Goal: Transaction & Acquisition: Purchase product/service

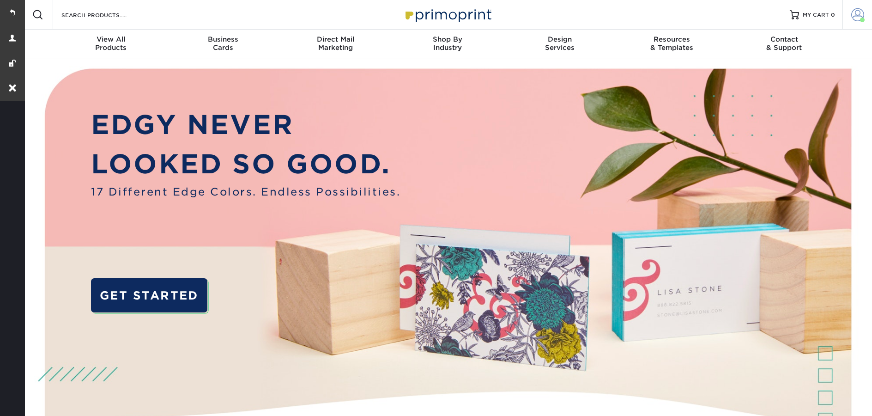
click at [857, 13] on span at bounding box center [857, 14] width 13 height 13
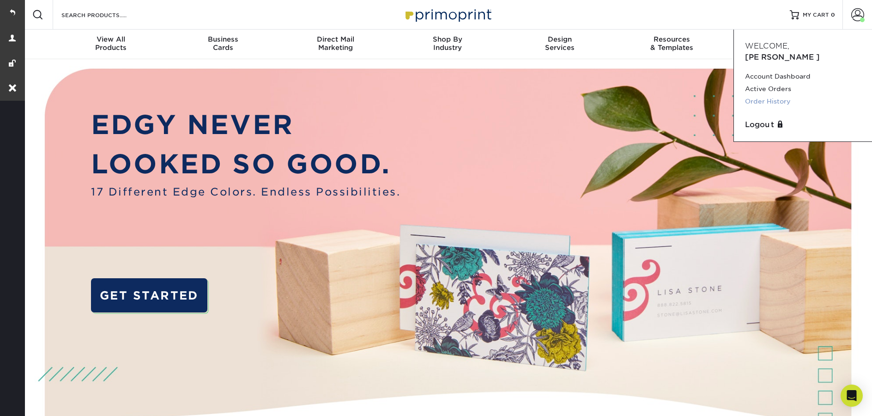
click at [777, 95] on link "Order History" at bounding box center [803, 101] width 116 height 12
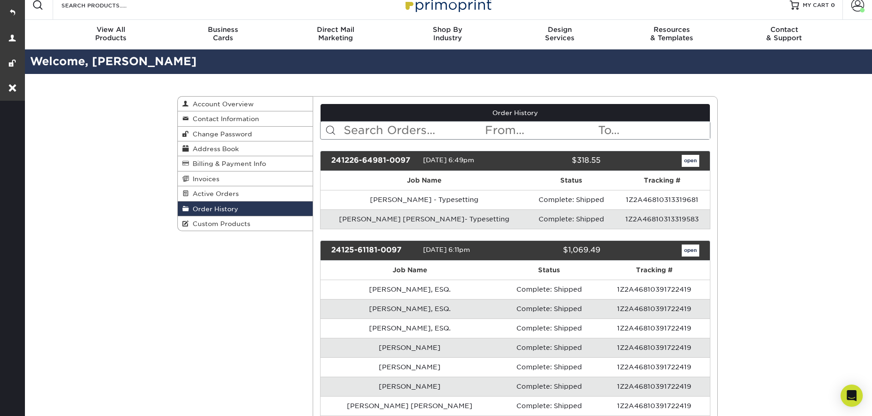
scroll to position [49, 0]
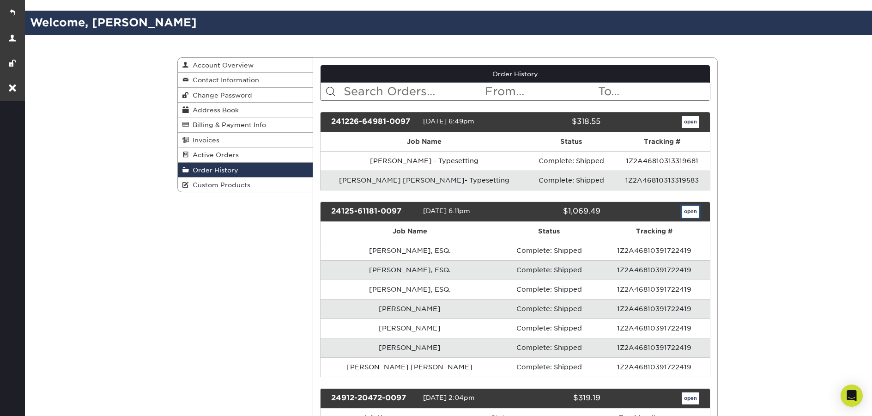
click at [684, 213] on link "open" at bounding box center [691, 212] width 18 height 12
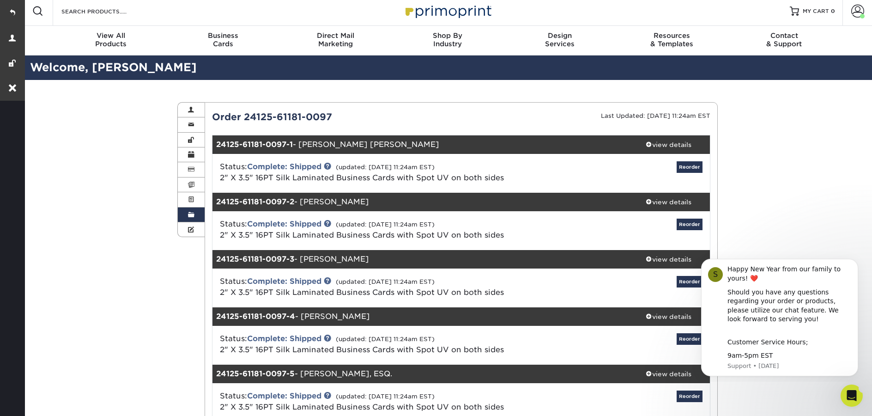
scroll to position [0, 0]
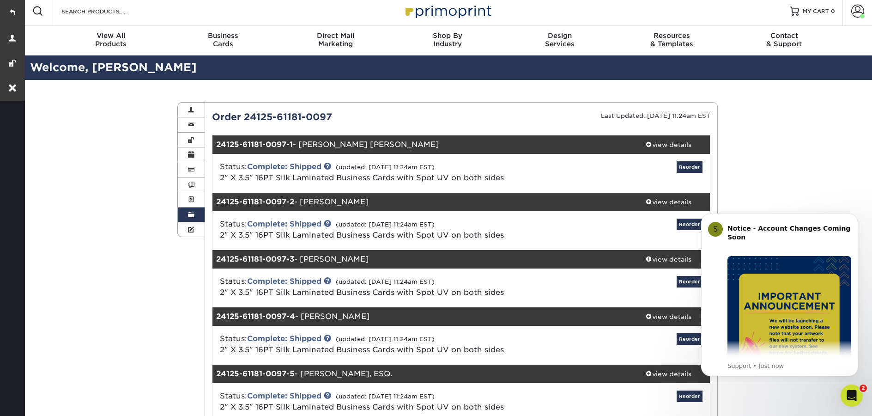
click at [190, 217] on span at bounding box center [191, 214] width 6 height 7
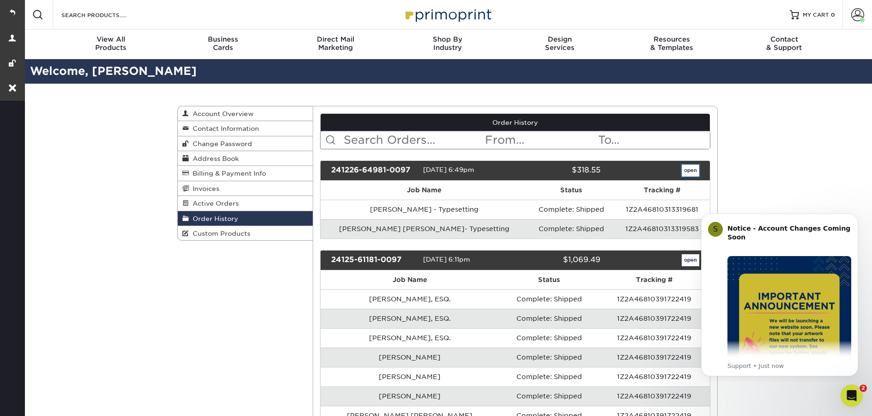
click at [684, 172] on link "open" at bounding box center [691, 170] width 18 height 12
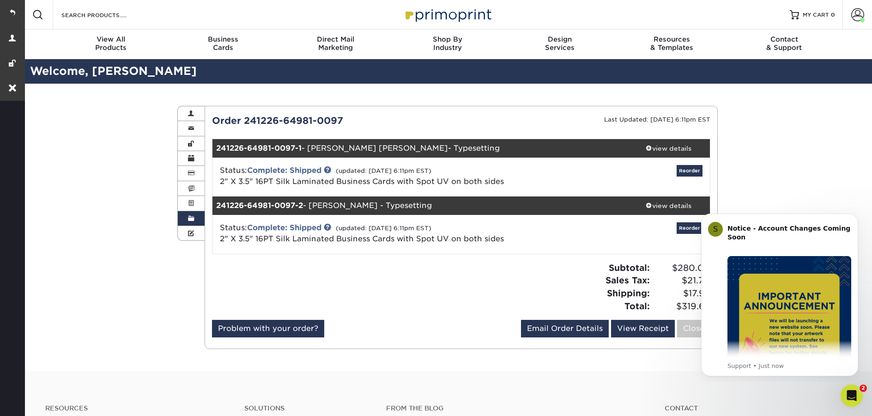
click at [189, 220] on span at bounding box center [191, 218] width 6 height 7
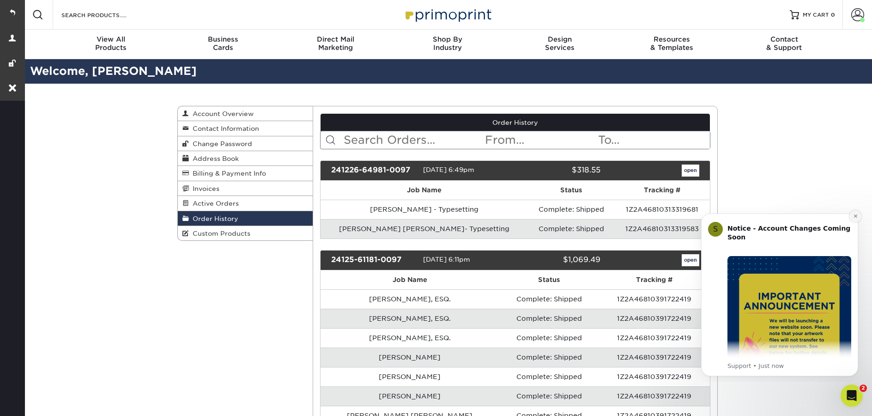
click at [855, 216] on icon "Dismiss notification" at bounding box center [855, 215] width 3 height 3
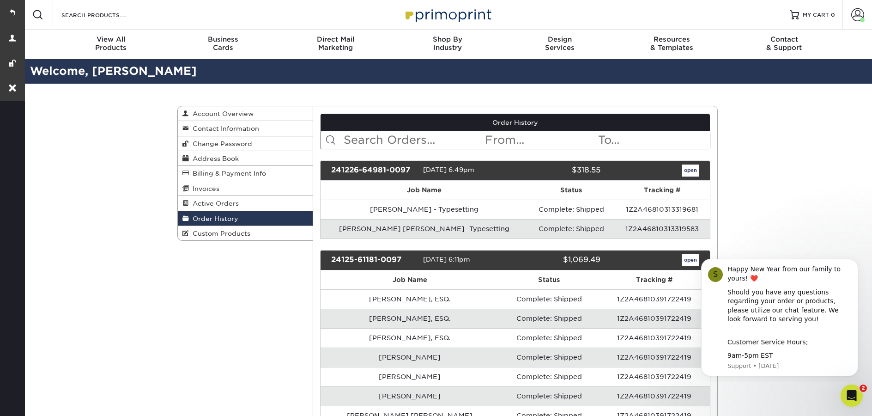
click at [678, 261] on div "open" at bounding box center [656, 260] width 99 height 12
click at [686, 260] on link "open" at bounding box center [691, 260] width 18 height 12
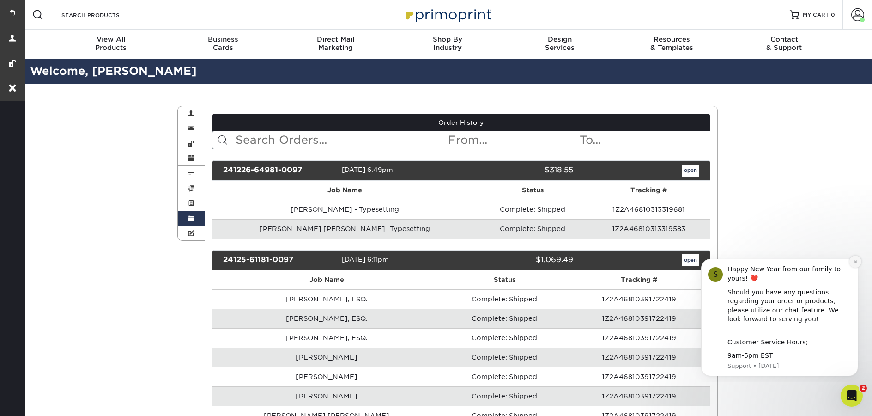
click at [853, 262] on icon "Dismiss notification" at bounding box center [855, 261] width 5 height 5
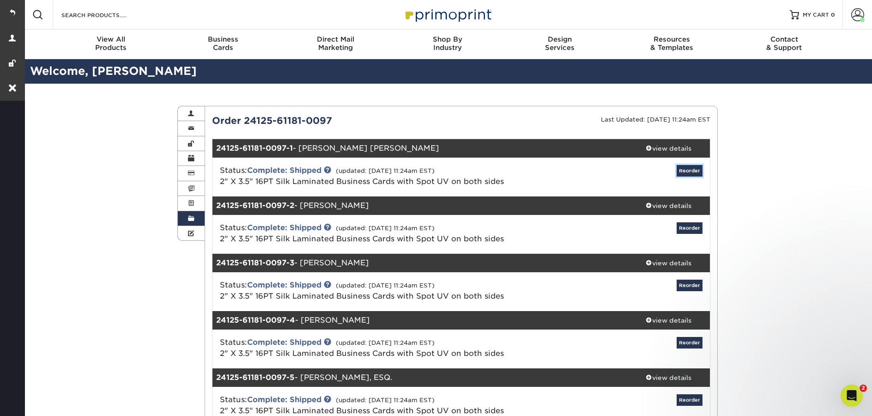
click at [695, 170] on link "Reorder" at bounding box center [690, 171] width 26 height 12
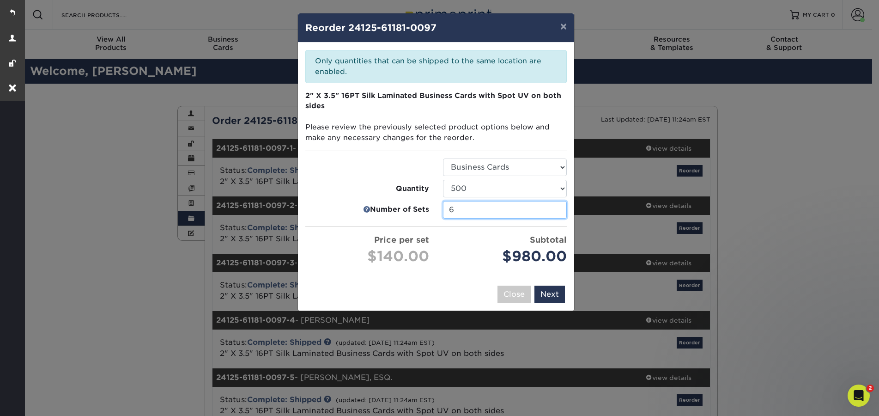
click at [557, 211] on input "6" at bounding box center [505, 210] width 124 height 18
click at [557, 211] on input "5" at bounding box center [505, 210] width 124 height 18
click at [557, 211] on input "4" at bounding box center [505, 210] width 124 height 18
click at [557, 211] on input "3" at bounding box center [505, 210] width 124 height 18
click at [557, 211] on input "2" at bounding box center [505, 210] width 124 height 18
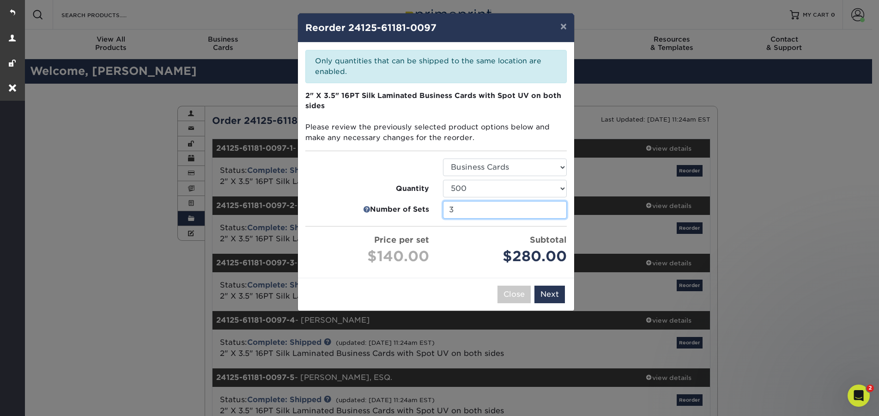
type input "3"
click at [558, 207] on input "3" at bounding box center [505, 210] width 124 height 18
click at [551, 292] on button "Next" at bounding box center [549, 294] width 30 height 18
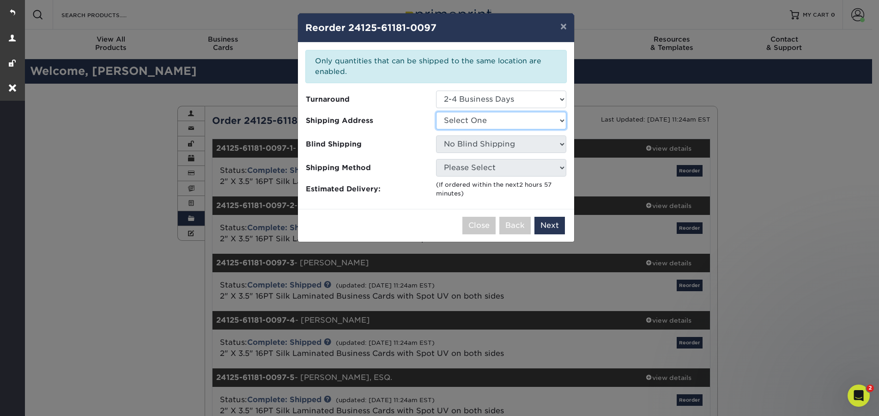
click at [486, 123] on select "Select One Carlsbad CA Driscoll Anderson Reynard Irvine Old Office San Diego" at bounding box center [501, 121] width 130 height 18
click at [755, 180] on div "× Reorder 24125-61181-0097 Please select all options to continue. Only quantiti…" at bounding box center [439, 208] width 879 height 416
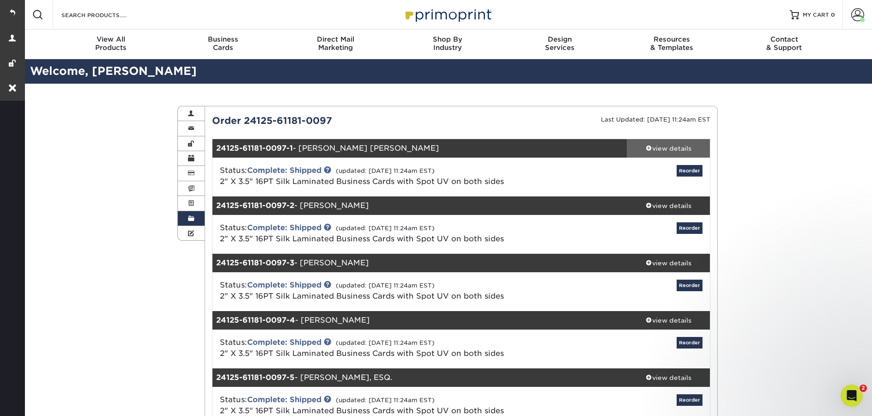
click at [671, 150] on div "view details" at bounding box center [668, 148] width 83 height 9
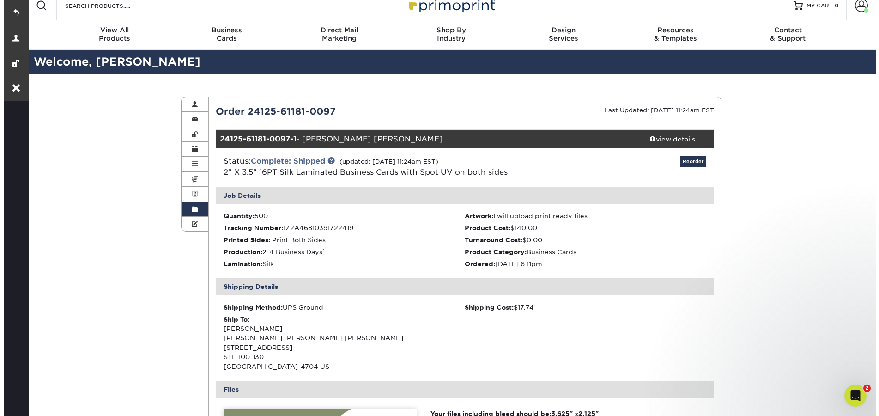
scroll to position [10, 0]
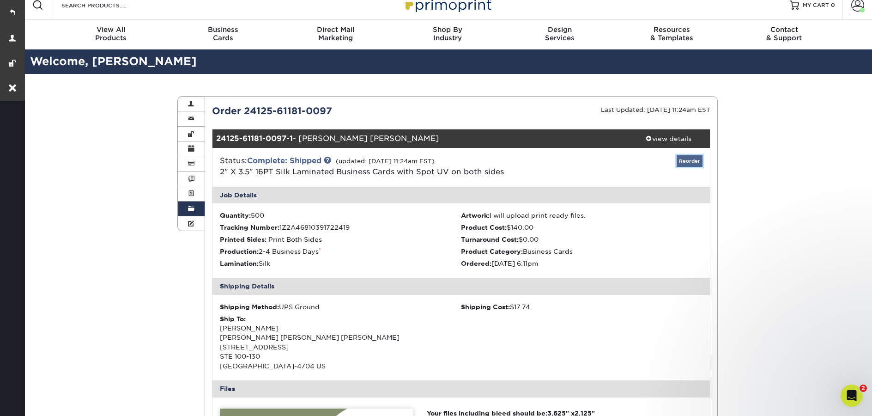
click at [695, 162] on link "Reorder" at bounding box center [690, 161] width 26 height 12
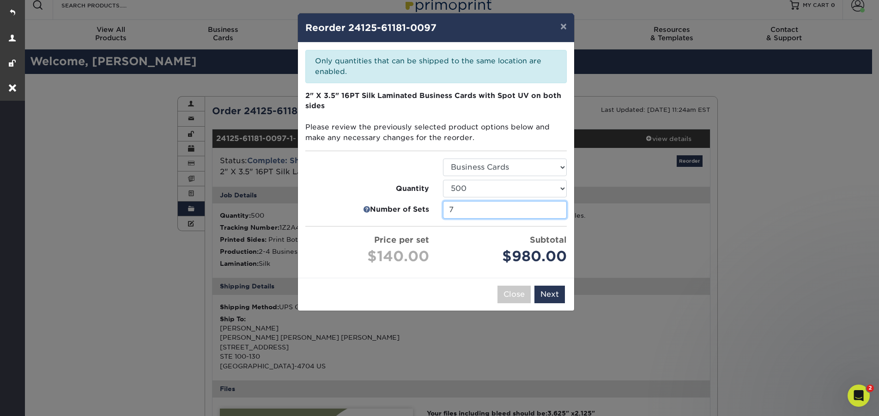
click at [561, 213] on input "7" at bounding box center [505, 210] width 124 height 18
click at [558, 212] on input "6" at bounding box center [505, 210] width 124 height 18
click at [558, 212] on input "5" at bounding box center [505, 210] width 124 height 18
click at [558, 212] on input "4" at bounding box center [505, 210] width 124 height 18
type input "3"
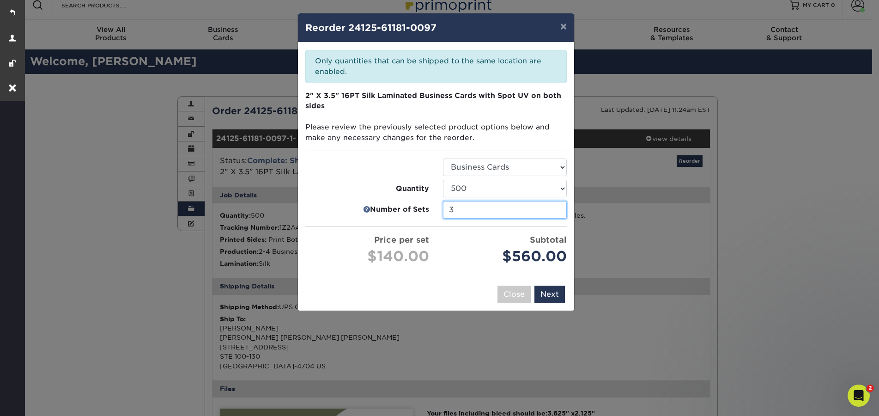
click at [558, 212] on input "3" at bounding box center [505, 210] width 124 height 18
click at [553, 294] on button "Next" at bounding box center [549, 294] width 30 height 18
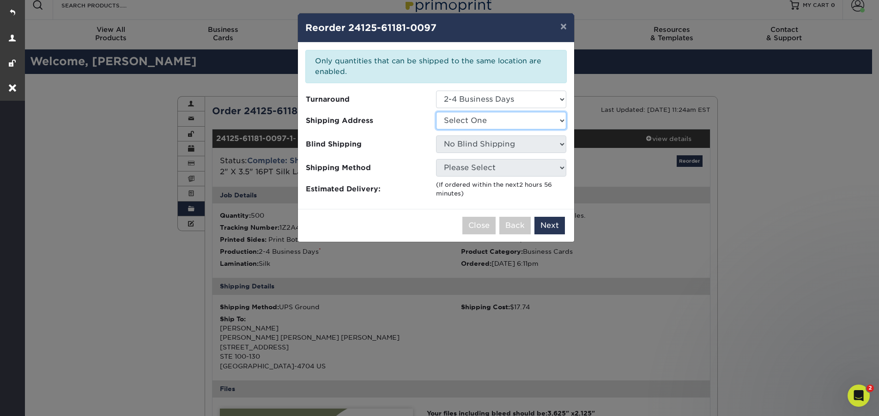
click at [525, 117] on select "Select One Carlsbad CA Driscoll Anderson Reynard Irvine Old Office San Diego" at bounding box center [501, 121] width 130 height 18
select select "177937"
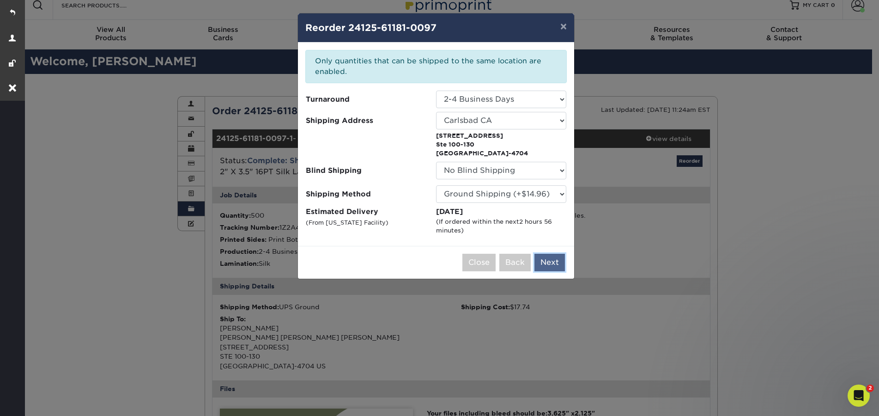
click at [548, 259] on button "Next" at bounding box center [549, 263] width 30 height 18
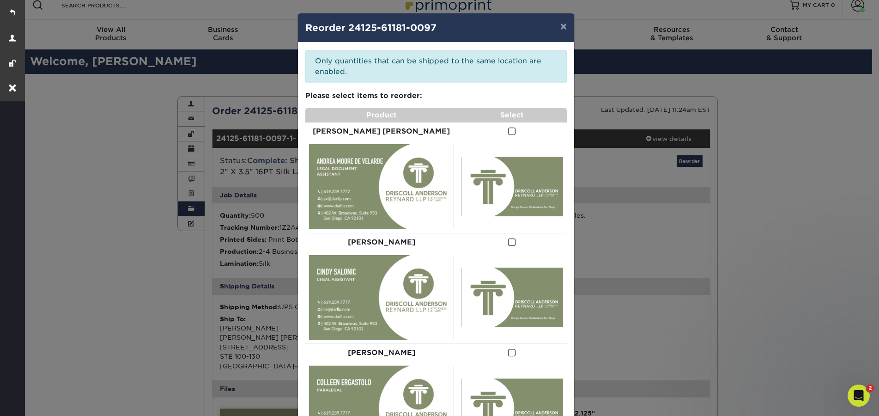
click at [508, 133] on span at bounding box center [512, 131] width 8 height 9
click at [0, 0] on input "checkbox" at bounding box center [0, 0] width 0 height 0
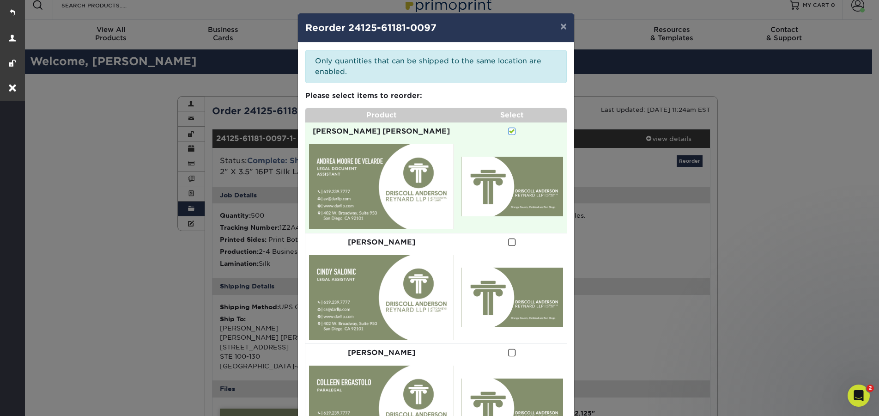
click at [508, 238] on span at bounding box center [512, 242] width 8 height 9
click at [0, 0] on input "checkbox" at bounding box center [0, 0] width 0 height 0
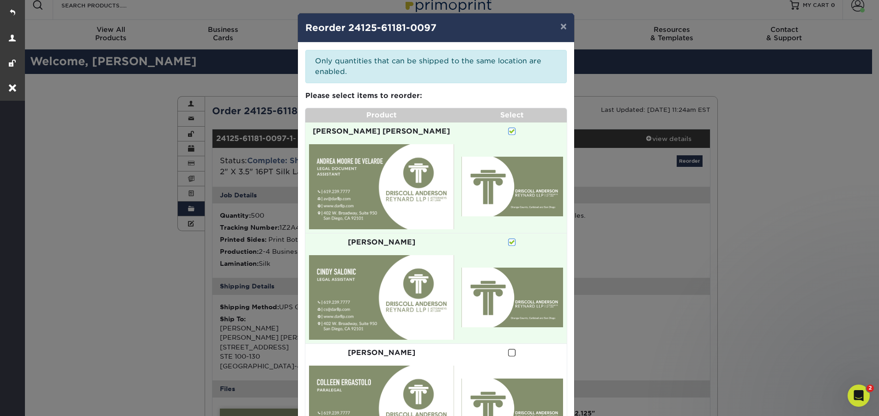
click at [508, 348] on span at bounding box center [512, 352] width 8 height 9
click at [0, 0] on input "checkbox" at bounding box center [0, 0] width 0 height 0
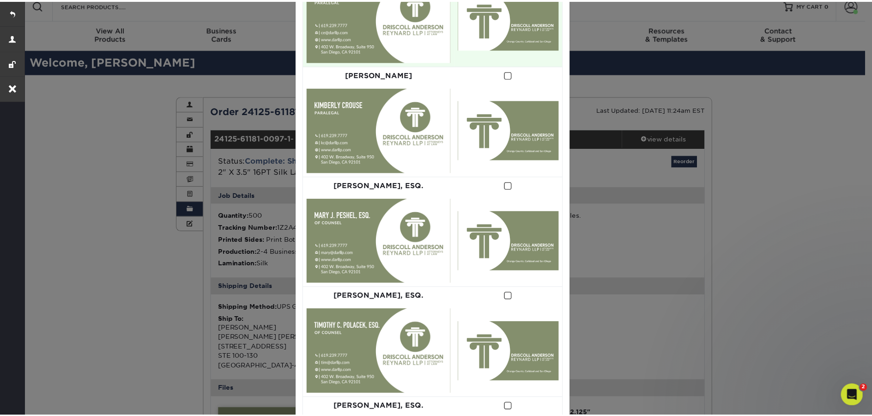
scroll to position [495, 0]
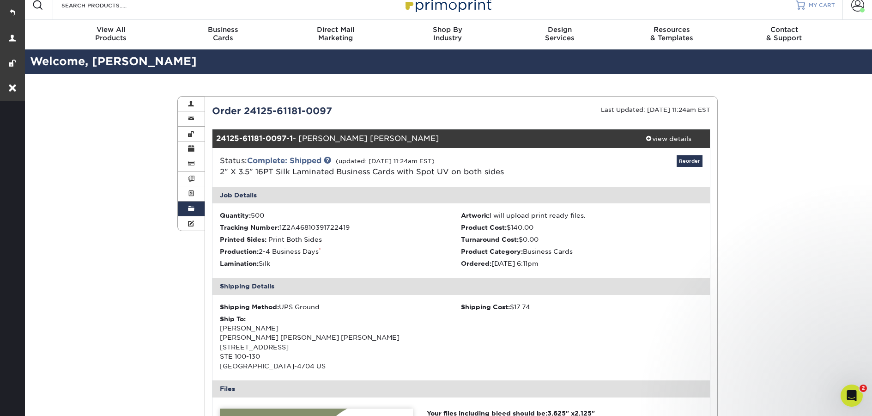
click at [823, 7] on span "MY CART" at bounding box center [822, 5] width 26 height 8
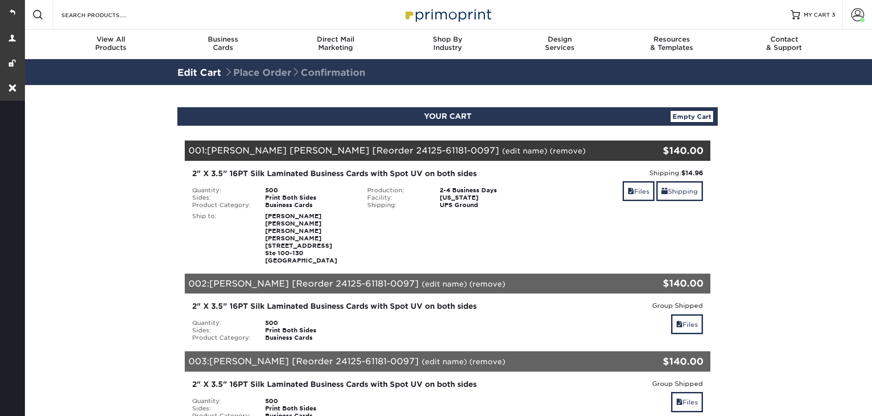
click at [502, 149] on link "(edit name)" at bounding box center [524, 150] width 45 height 9
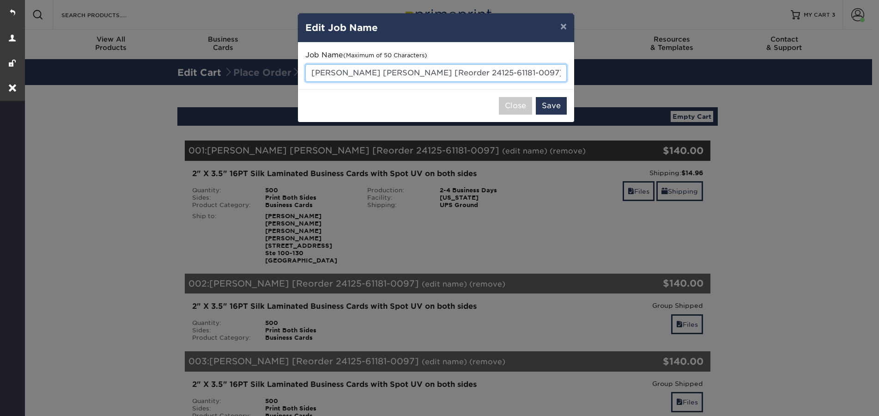
drag, startPoint x: 550, startPoint y: 70, endPoint x: 313, endPoint y: 69, distance: 237.4
click at [313, 69] on input "ANDREA MOORE DE VELARDE [Reorder 24125-61181-0097]" at bounding box center [435, 73] width 261 height 18
paste input "Stephanie Pleasant"
type input "[PERSON_NAME] - typesetting"
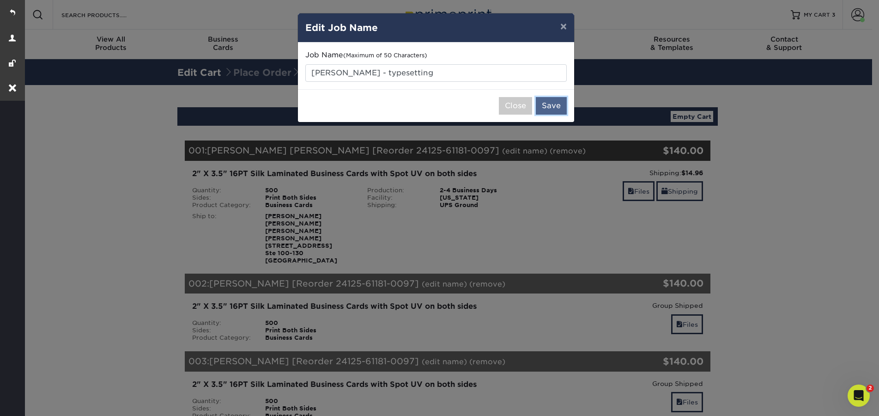
click at [556, 110] on button "Save" at bounding box center [551, 106] width 31 height 18
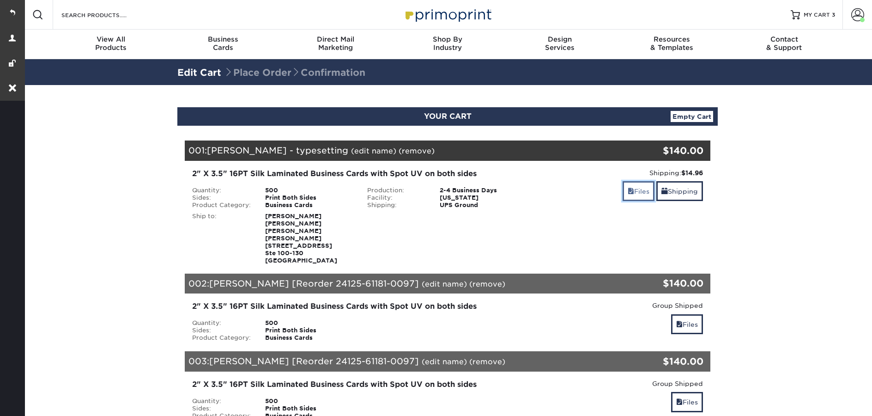
click at [633, 192] on link "Files" at bounding box center [639, 191] width 32 height 20
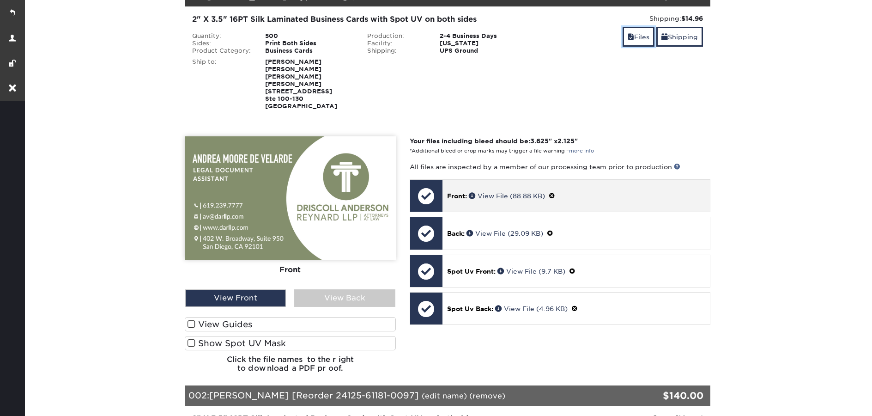
scroll to position [161, 0]
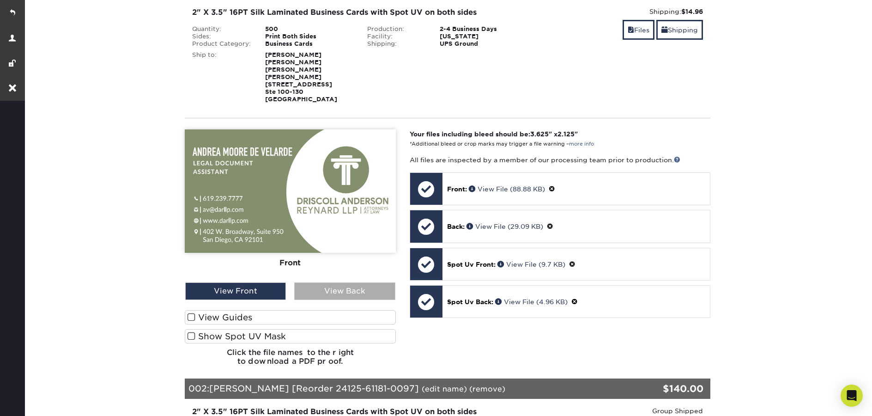
click at [360, 282] on div "View Back" at bounding box center [344, 291] width 101 height 18
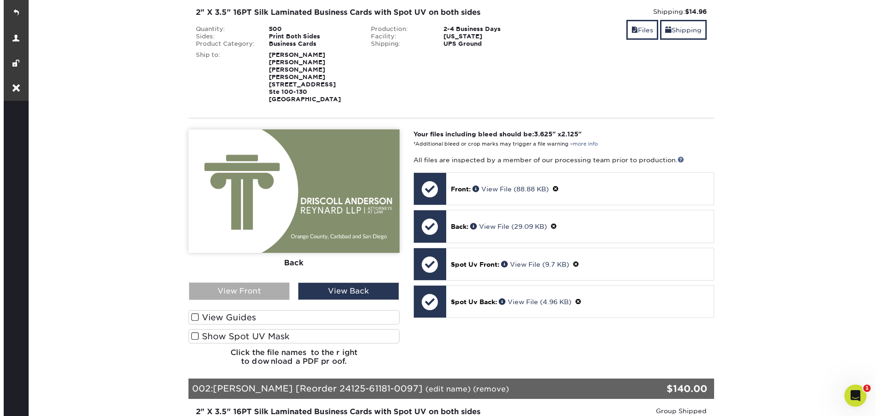
scroll to position [0, 0]
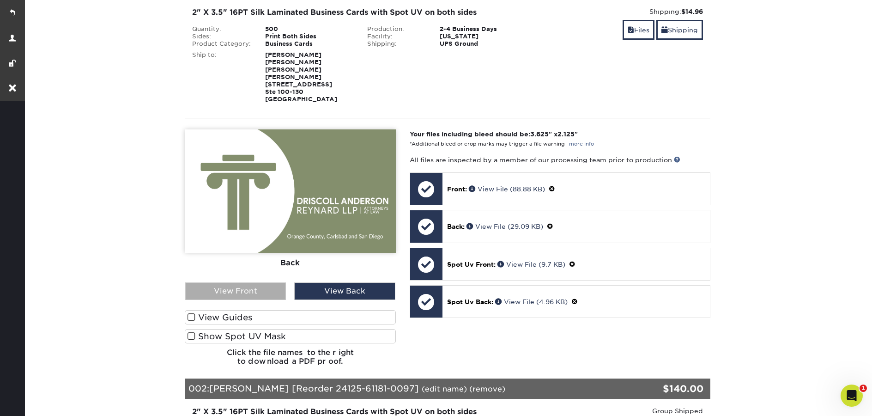
click at [236, 282] on div "View Front" at bounding box center [235, 291] width 101 height 18
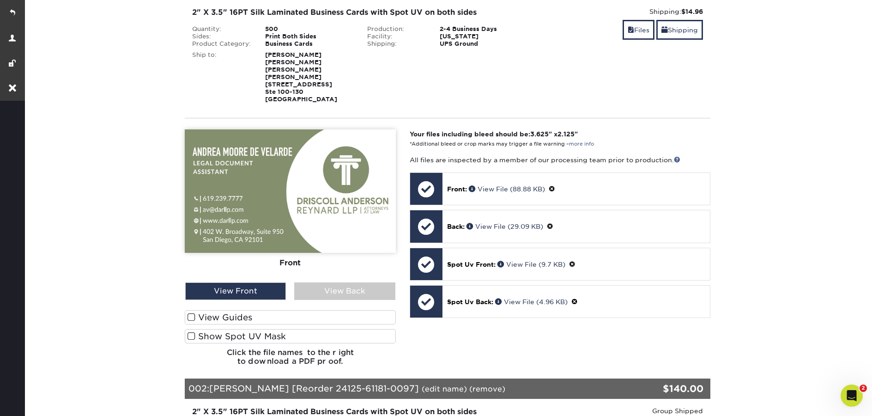
click at [254, 329] on label "Show Spot UV Mask" at bounding box center [290, 336] width 211 height 14
click at [0, 0] on input "Show Spot UV Mask" at bounding box center [0, 0] width 0 height 0
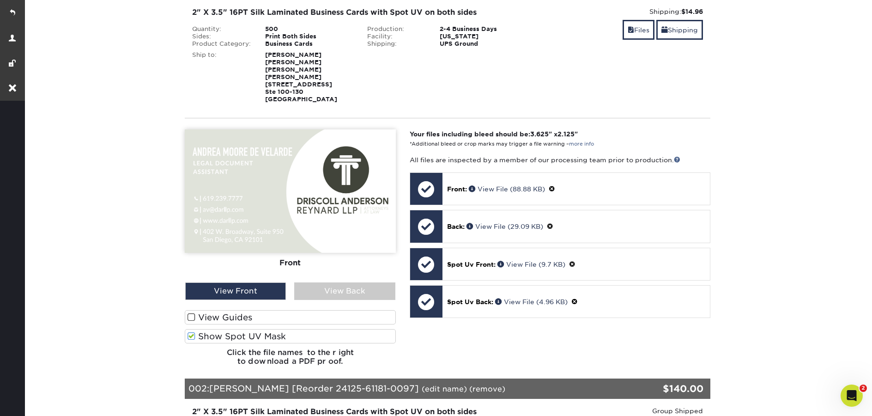
click at [254, 329] on label "Show Spot UV Mask" at bounding box center [290, 336] width 211 height 14
click at [0, 0] on input "Show Spot UV Mask" at bounding box center [0, 0] width 0 height 0
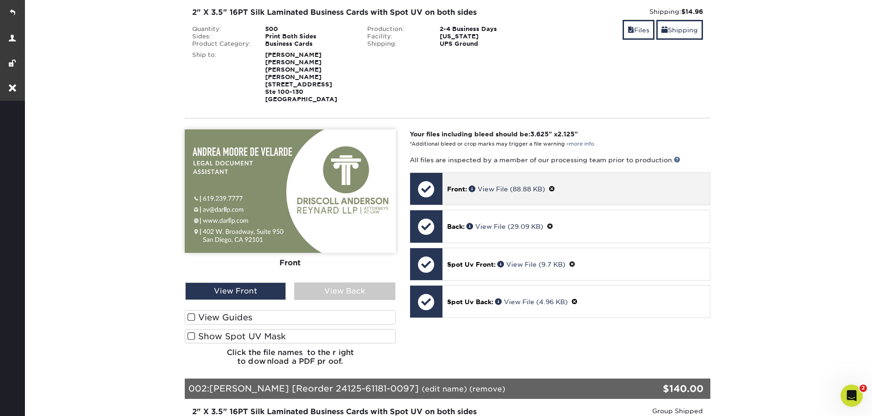
click at [555, 185] on span at bounding box center [552, 188] width 6 height 7
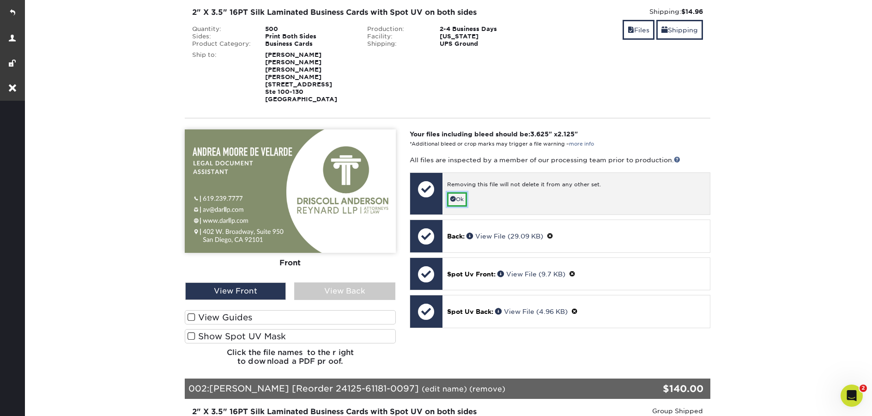
click at [458, 192] on link "Ok" at bounding box center [457, 199] width 20 height 14
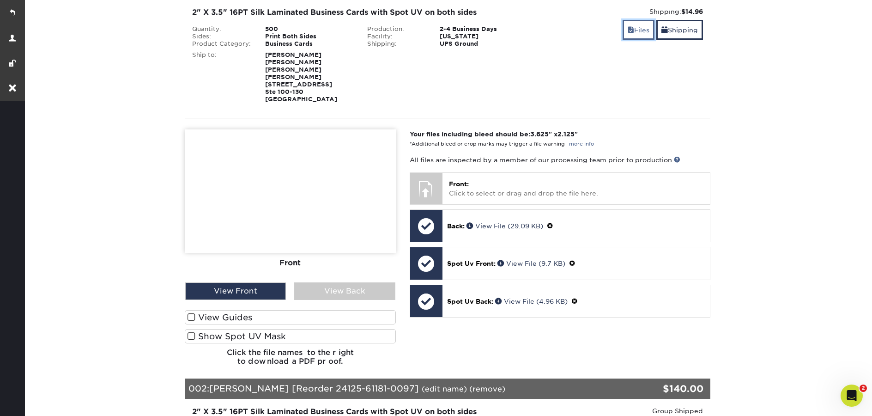
click at [627, 38] on link "Files" at bounding box center [639, 30] width 32 height 20
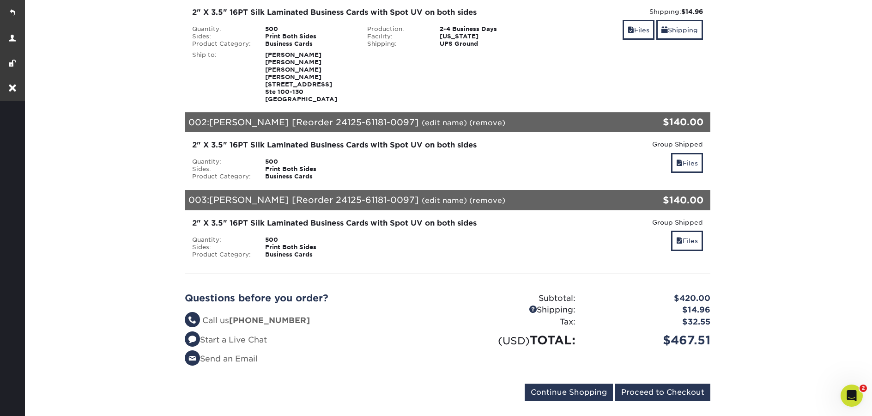
click at [430, 118] on link "(edit name)" at bounding box center [444, 122] width 45 height 9
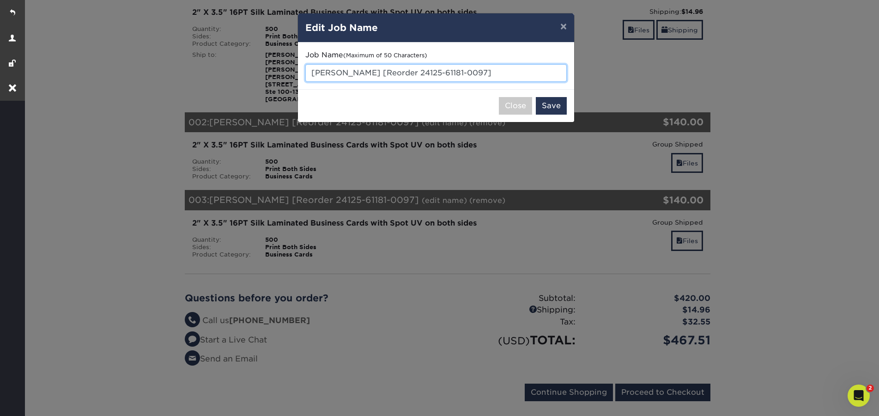
drag, startPoint x: 495, startPoint y: 70, endPoint x: 305, endPoint y: 73, distance: 190.4
click at [305, 73] on div "Job Name (Maximum of 50 Characters) CINDY SALONIC [Reorder 24125-61181-0097]" at bounding box center [436, 65] width 276 height 47
paste input "Ashley Romero"
type input "[PERSON_NAME] - Typesetting"
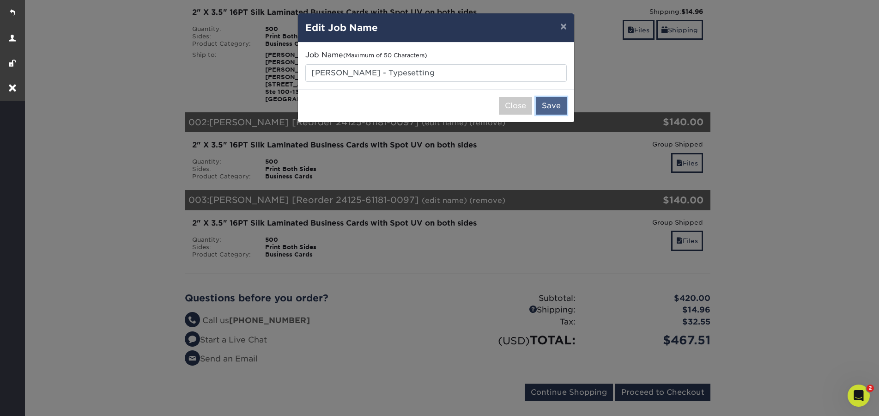
click at [550, 109] on button "Save" at bounding box center [551, 106] width 31 height 18
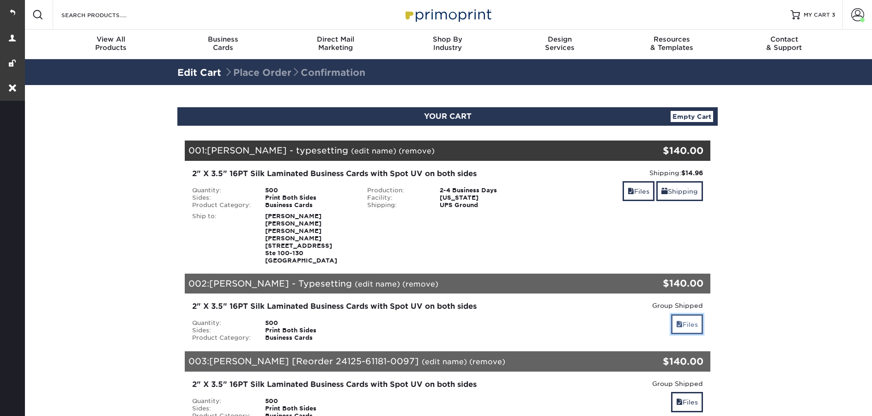
click at [692, 314] on link "Files" at bounding box center [687, 324] width 32 height 20
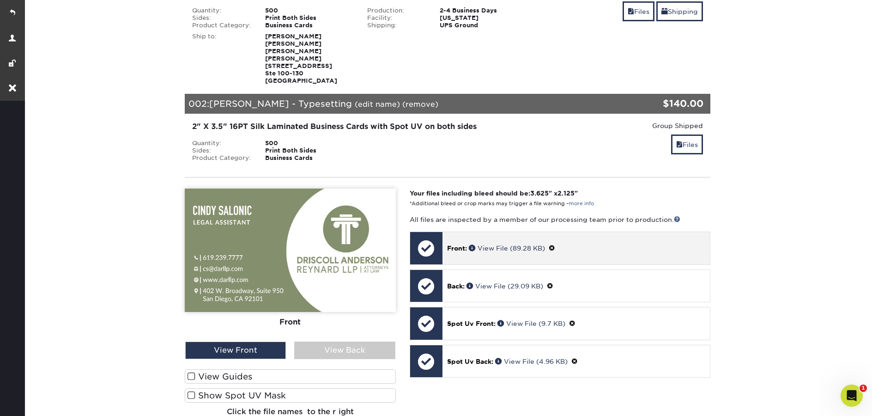
click at [553, 244] on span at bounding box center [552, 247] width 6 height 7
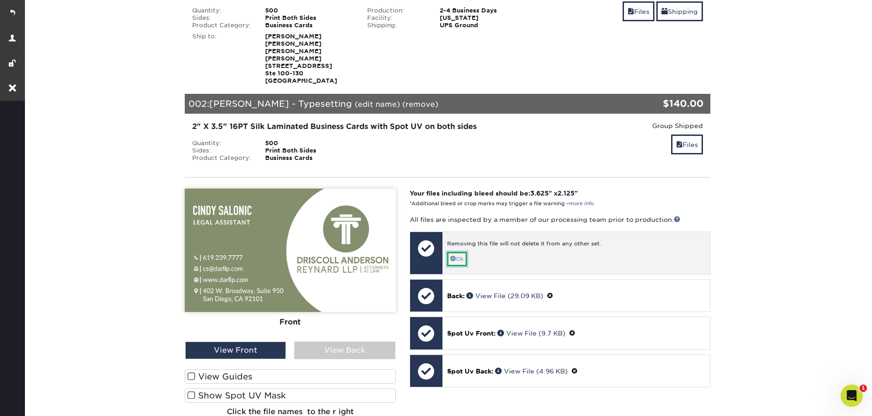
click at [459, 252] on link "Ok" at bounding box center [457, 259] width 20 height 14
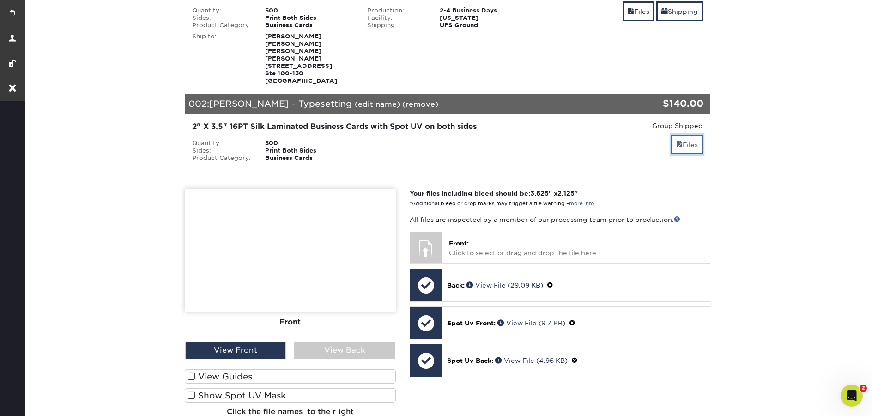
click at [687, 134] on link "Files" at bounding box center [687, 144] width 32 height 20
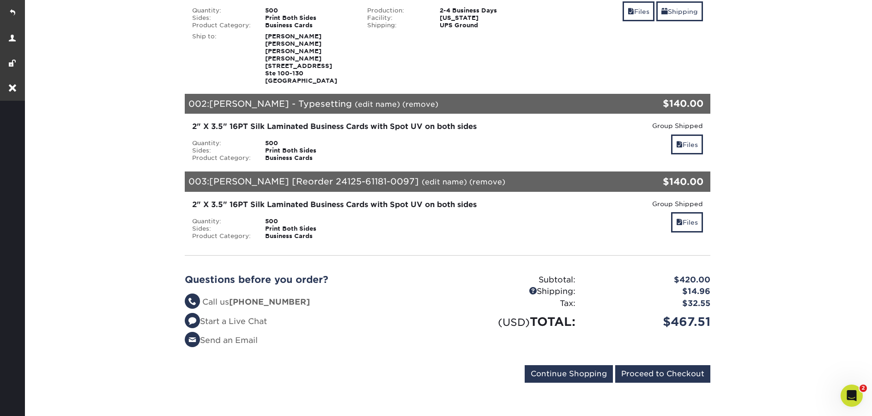
click at [469, 171] on div "003: COLLEEN ERGASTOLO [Reorder 24125-61181-0097] (edit name) (remove) Are you …" at bounding box center [404, 181] width 438 height 20
click at [458, 171] on div "003: COLLEEN ERGASTOLO [Reorder 24125-61181-0097] (edit name) (remove) Are you …" at bounding box center [404, 181] width 438 height 20
click at [459, 177] on link "(edit name)" at bounding box center [444, 181] width 45 height 9
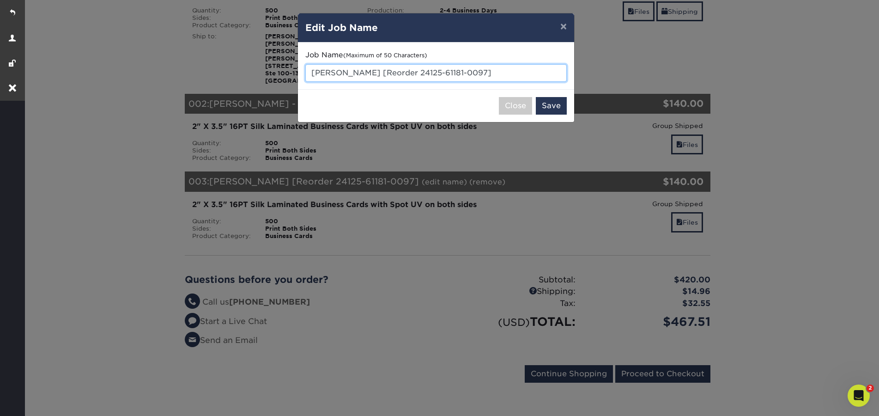
drag, startPoint x: 497, startPoint y: 77, endPoint x: 314, endPoint y: 74, distance: 183.4
click at [314, 74] on input "[PERSON_NAME] [Reorder 24125-61181-0097]" at bounding box center [435, 73] width 261 height 18
paste input "Spencer Carey"
type input "Spencer Carey - Typesetting"
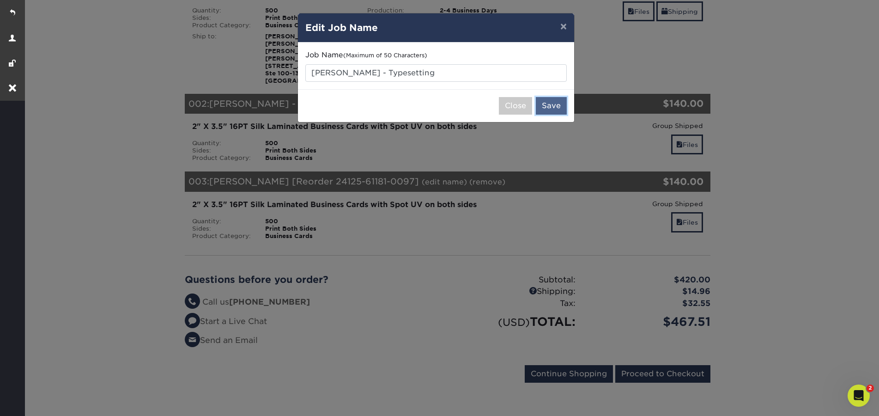
click at [551, 109] on button "Save" at bounding box center [551, 106] width 31 height 18
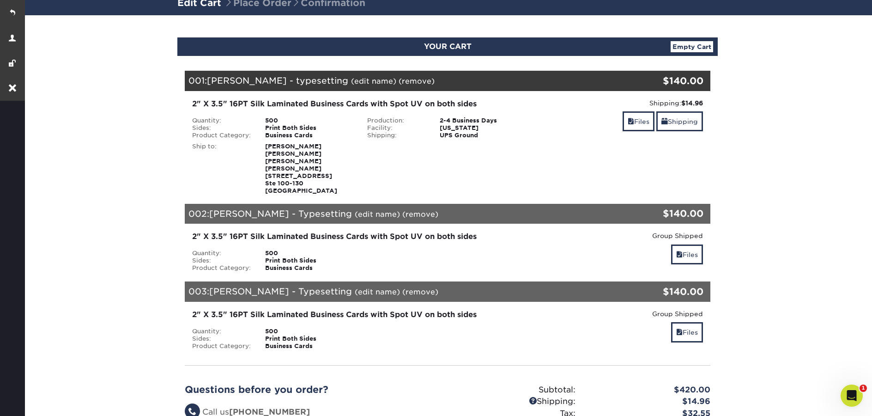
scroll to position [70, 0]
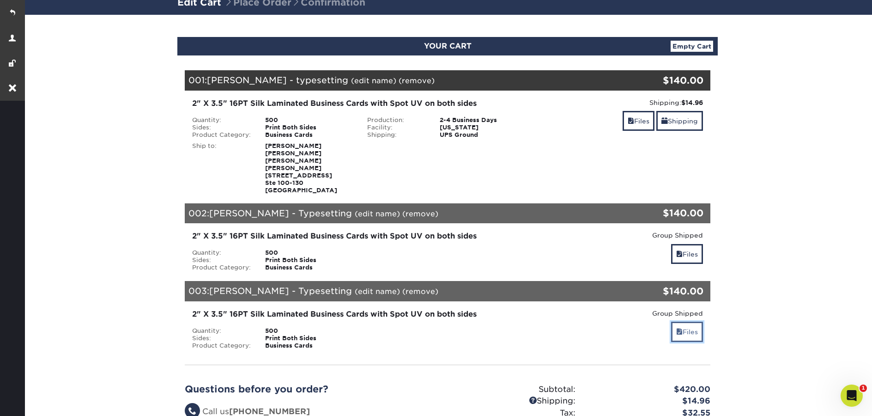
click at [697, 323] on link "Files" at bounding box center [687, 332] width 32 height 20
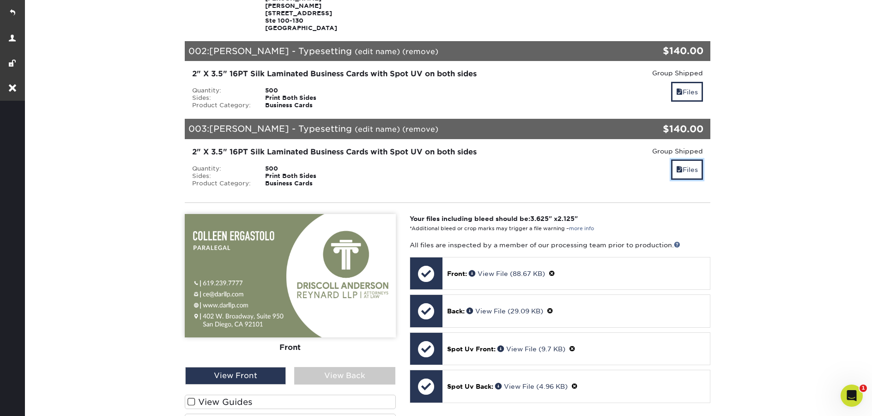
scroll to position [242, 0]
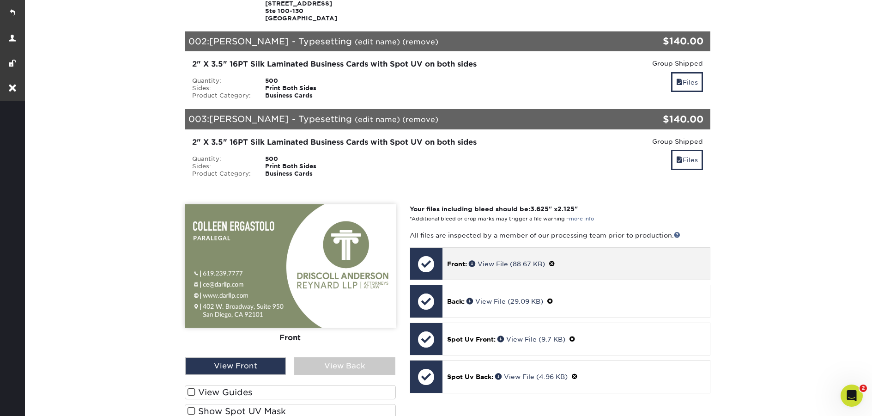
click at [555, 260] on span at bounding box center [552, 263] width 6 height 7
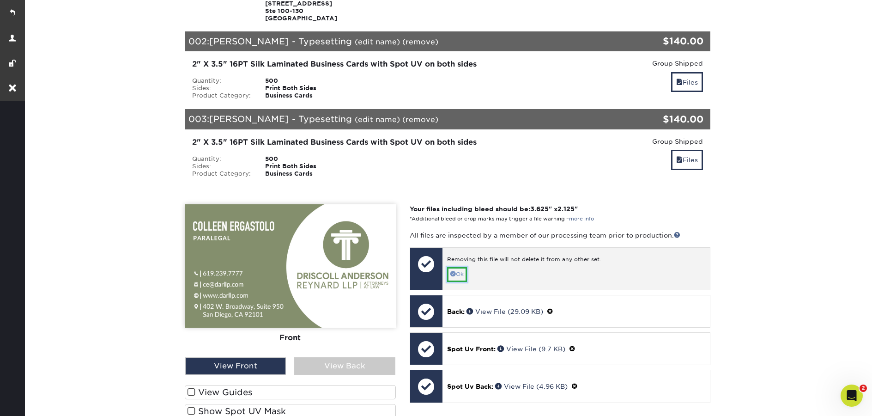
click at [462, 267] on link "Ok" at bounding box center [457, 274] width 20 height 14
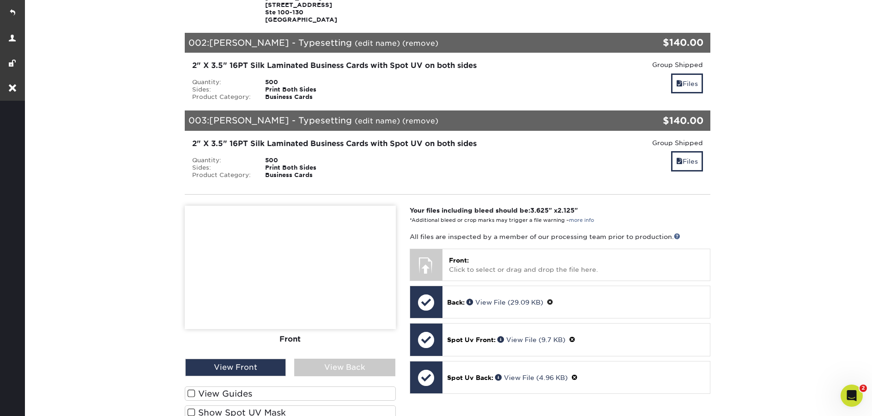
scroll to position [240, 0]
click at [686, 152] on link "Files" at bounding box center [687, 162] width 32 height 20
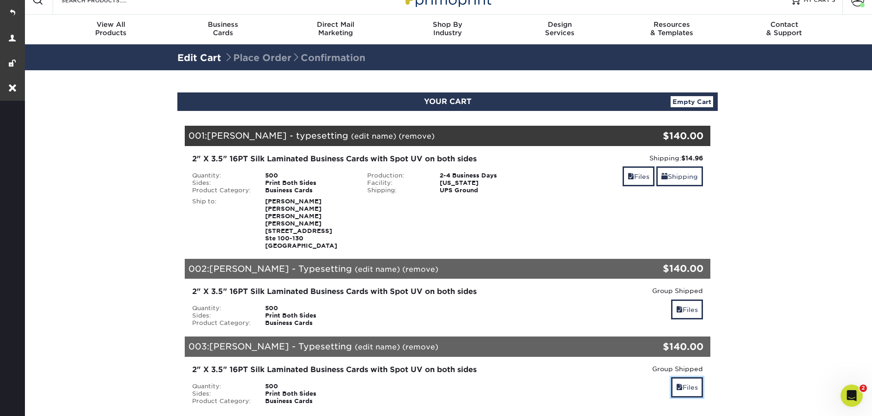
scroll to position [0, 0]
